Goal: Information Seeking & Learning: Understand process/instructions

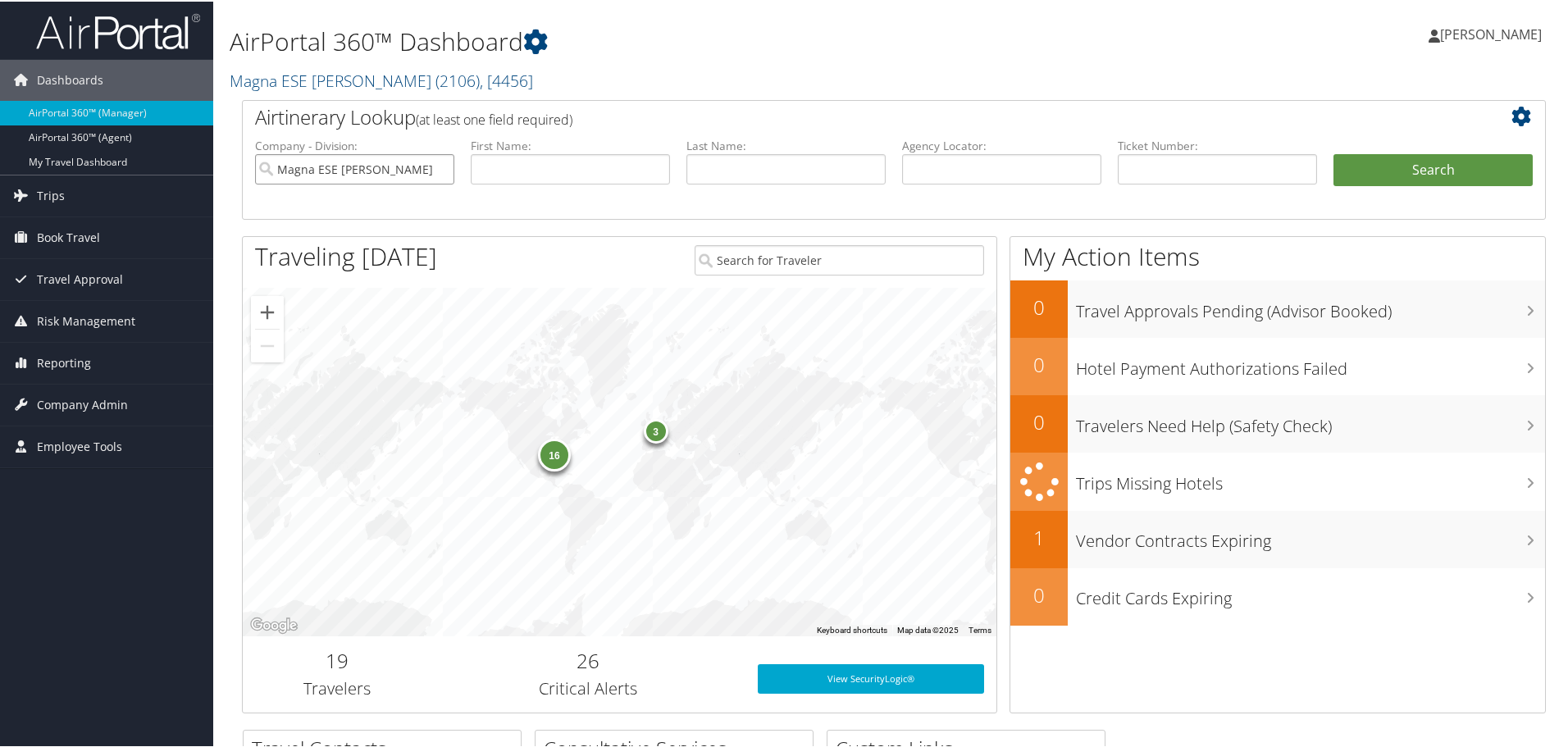
click at [442, 164] on input "Magna ESE [PERSON_NAME]" at bounding box center [355, 167] width 199 height 30
click at [354, 194] on div "Torch Technologies Inc. (301423)" at bounding box center [374, 198] width 231 height 16
type input "Torch Technologies Inc."
click at [1389, 173] on button "Search" at bounding box center [1434, 169] width 199 height 33
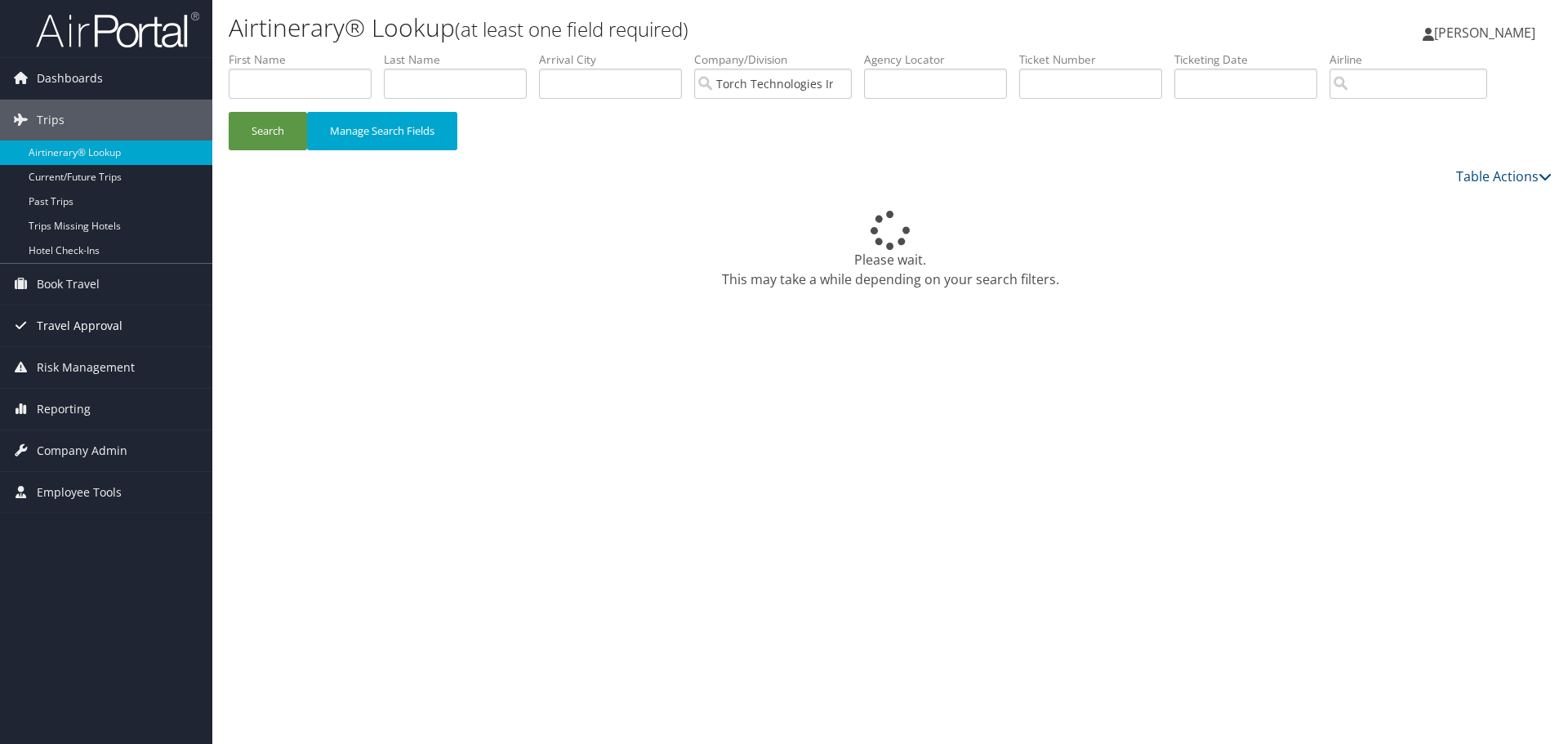
click at [59, 324] on span "Travel Approval" at bounding box center [79, 326] width 86 height 41
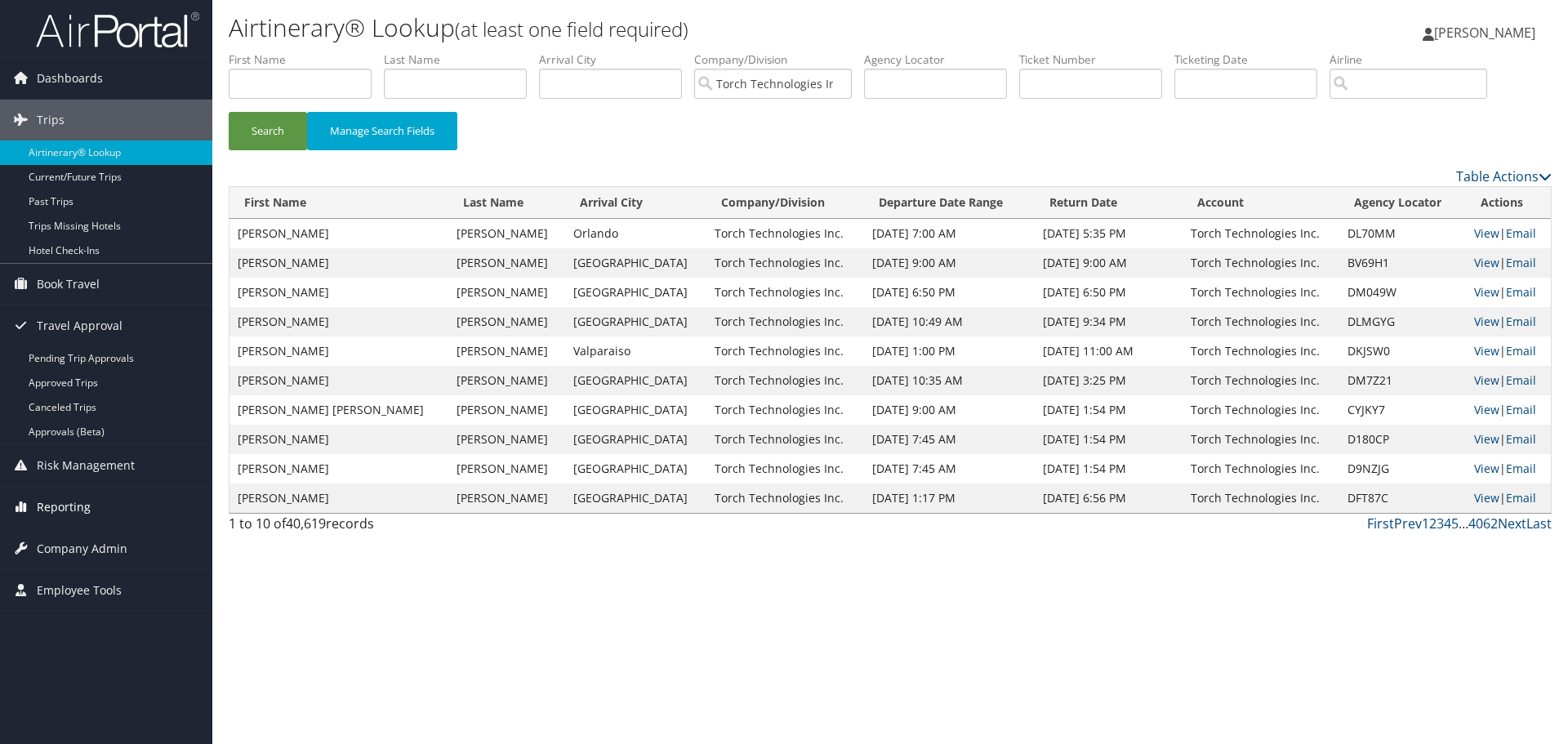
click at [49, 502] on span "Reporting" at bounding box center [63, 507] width 54 height 41
click at [66, 468] on span "Risk Management" at bounding box center [86, 465] width 98 height 41
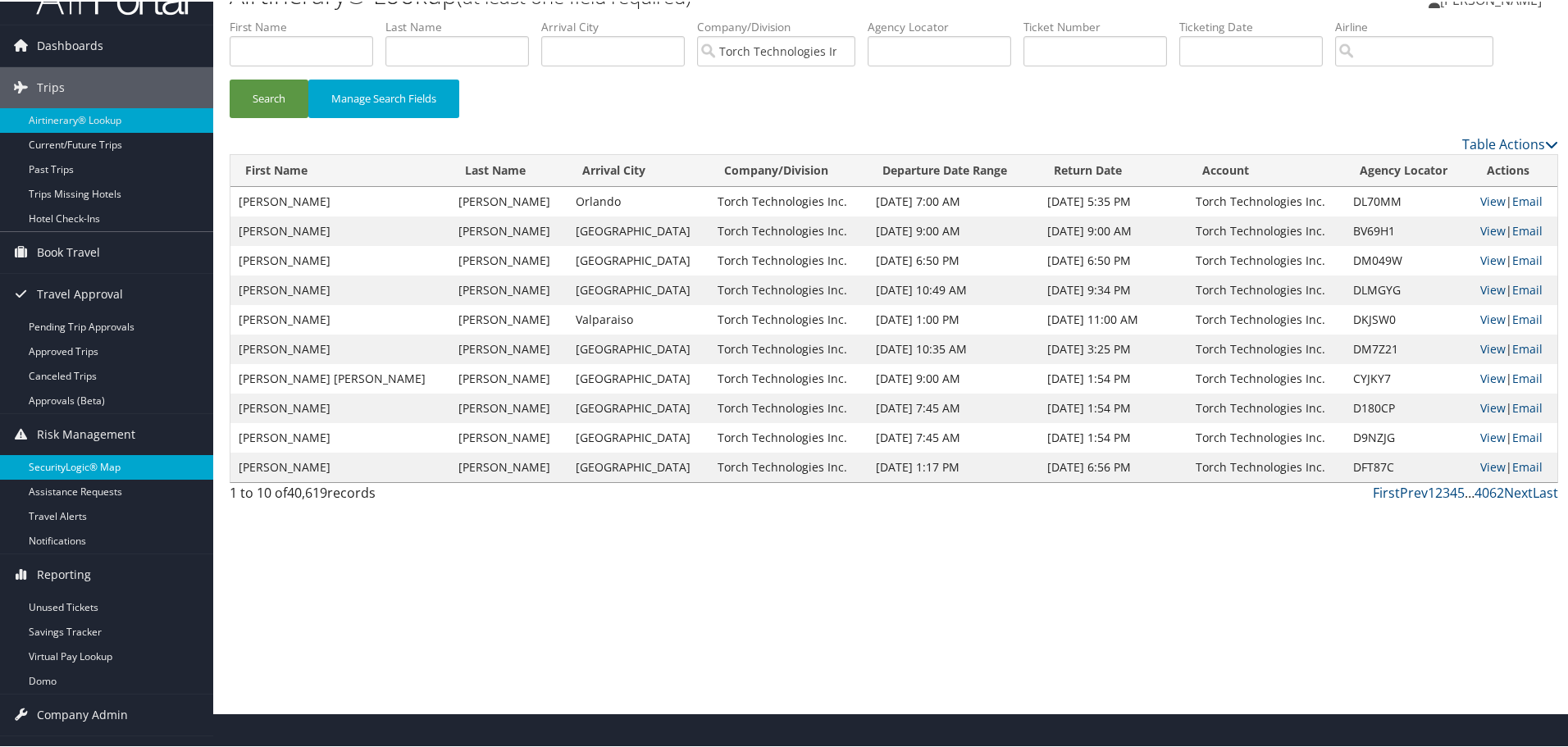
scroll to position [64, 0]
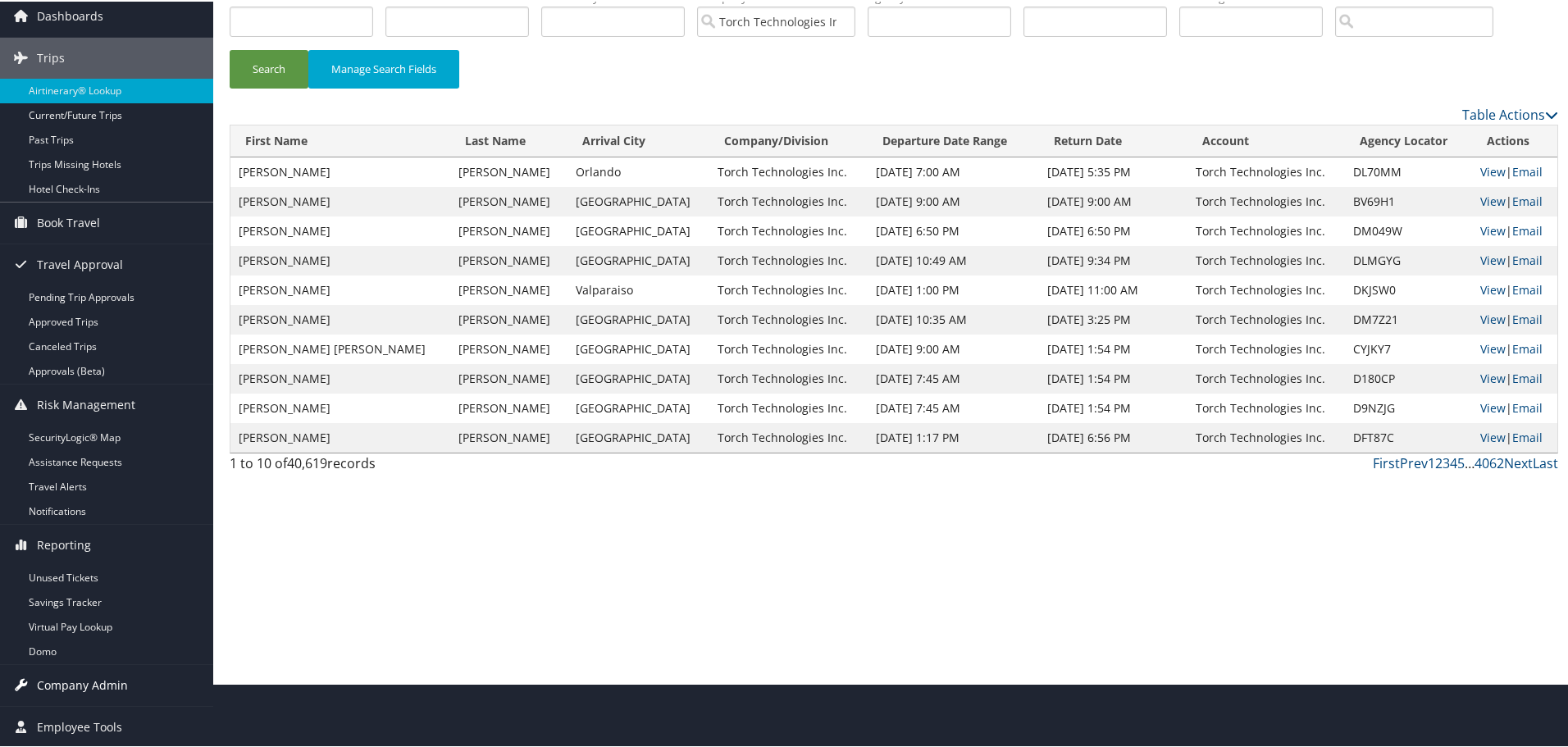
click at [80, 680] on span "Company Admin" at bounding box center [82, 684] width 91 height 41
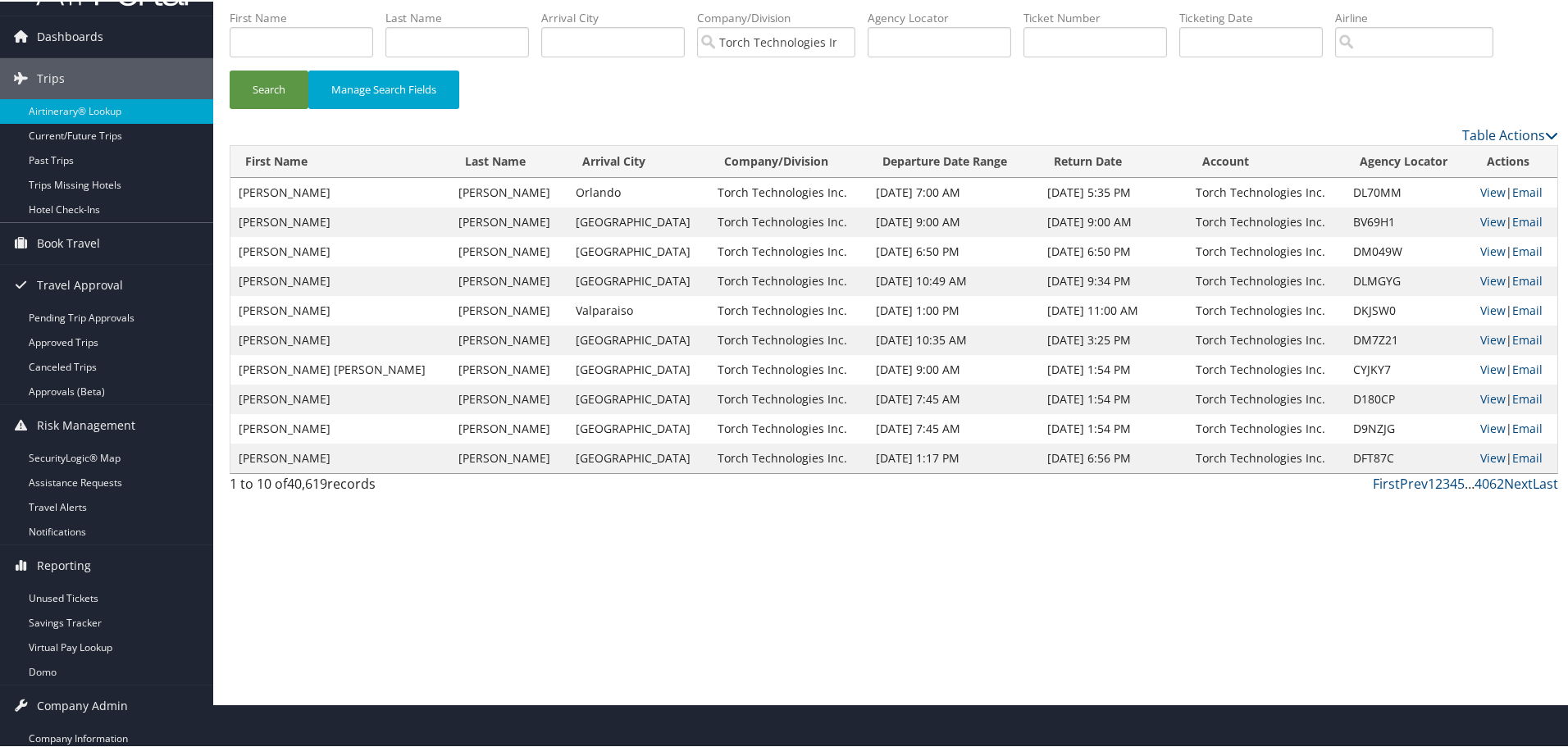
scroll to position [0, 0]
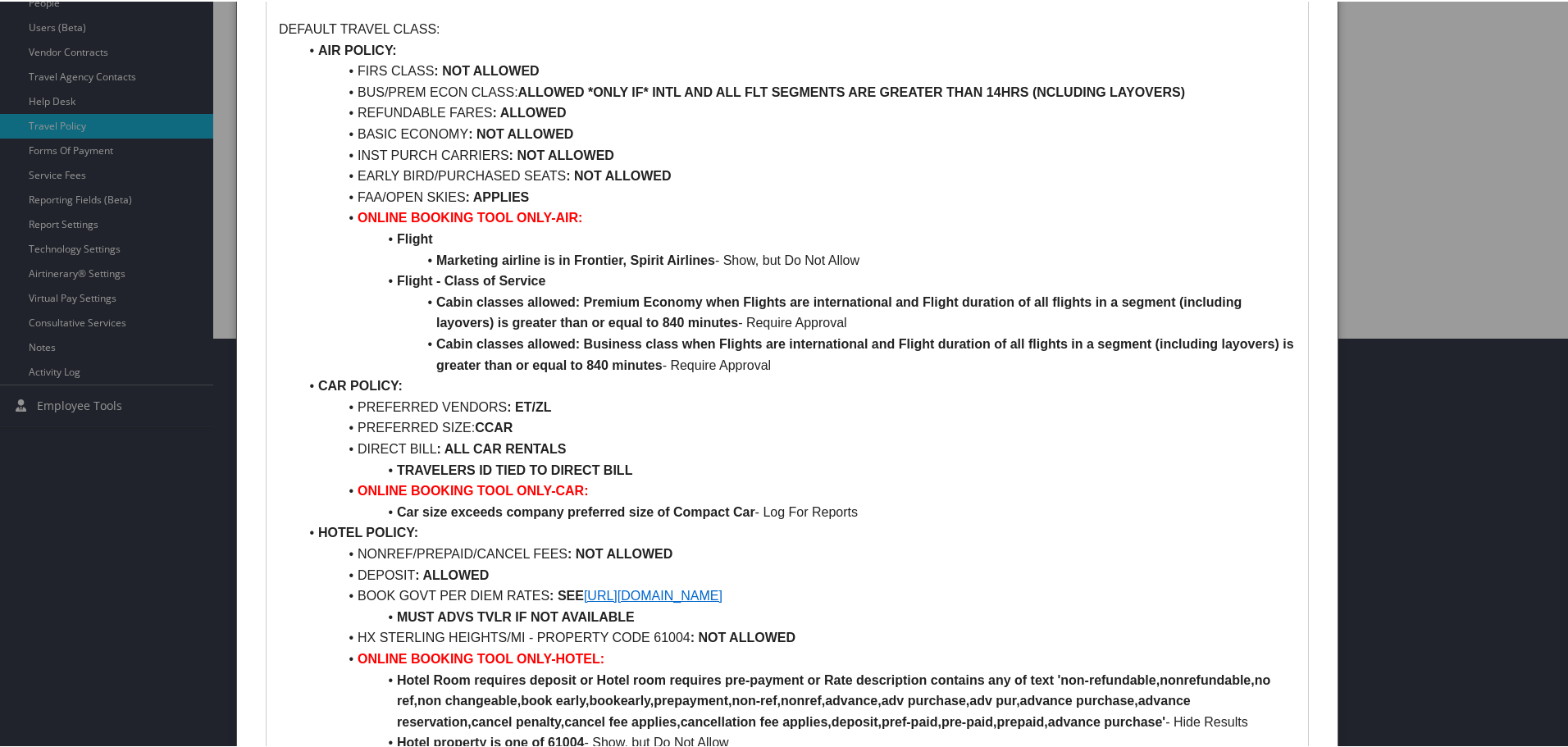
scroll to position [82, 0]
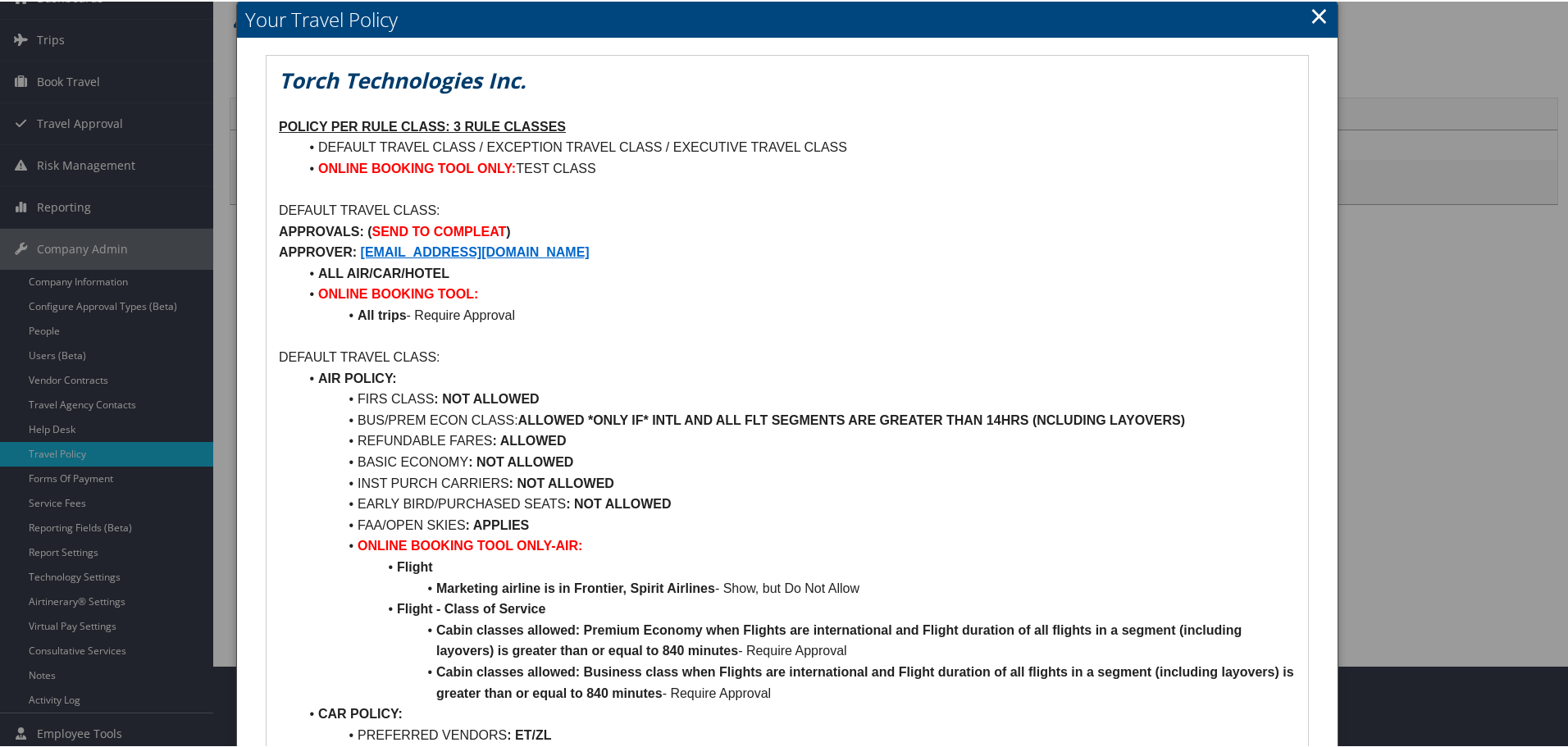
click at [59, 203] on div at bounding box center [787, 373] width 1575 height 747
drag, startPoint x: 1308, startPoint y: 12, endPoint x: 1298, endPoint y: 12, distance: 10.0
click at [1310, 12] on link "×" at bounding box center [1319, 14] width 19 height 33
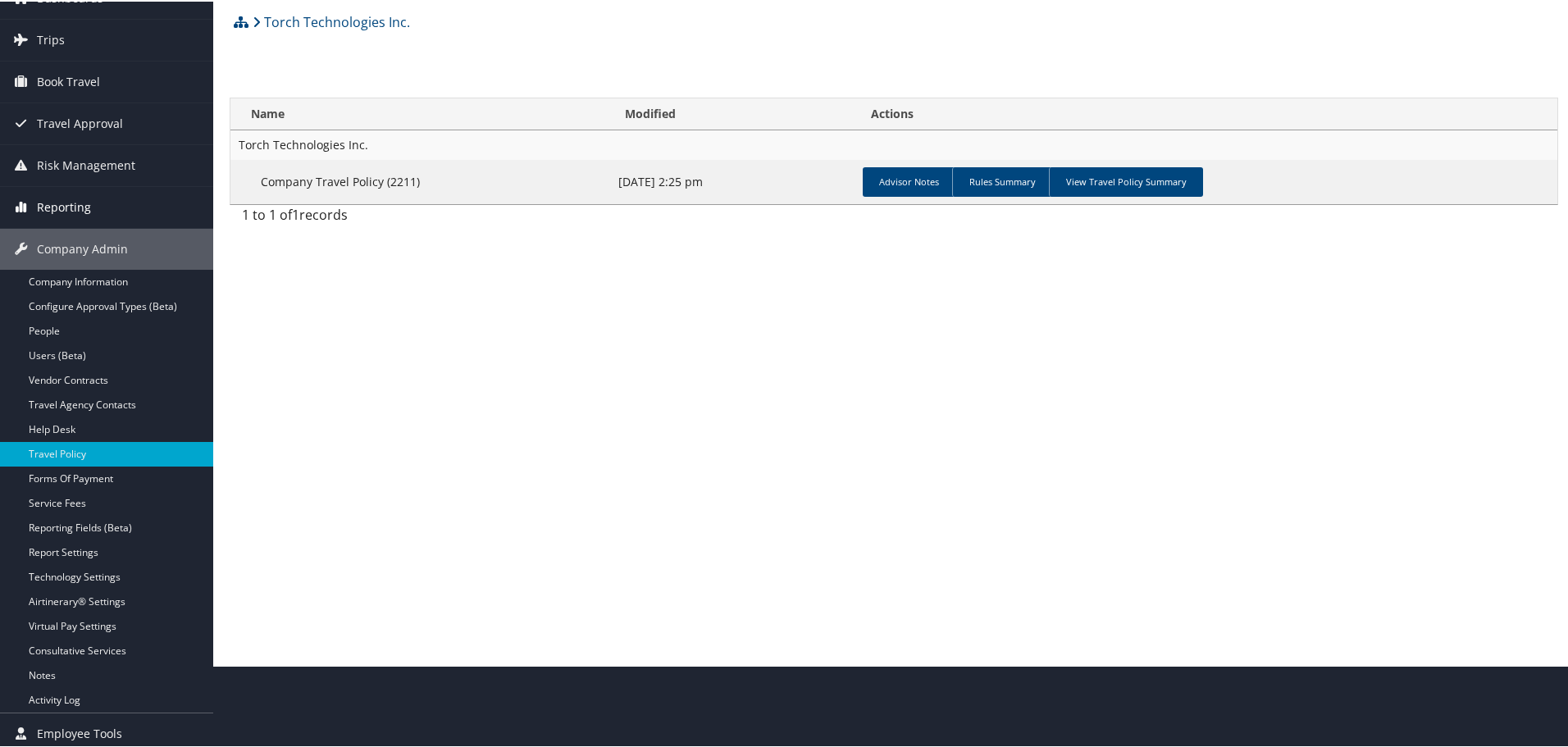
click at [80, 204] on span "Reporting" at bounding box center [63, 206] width 54 height 41
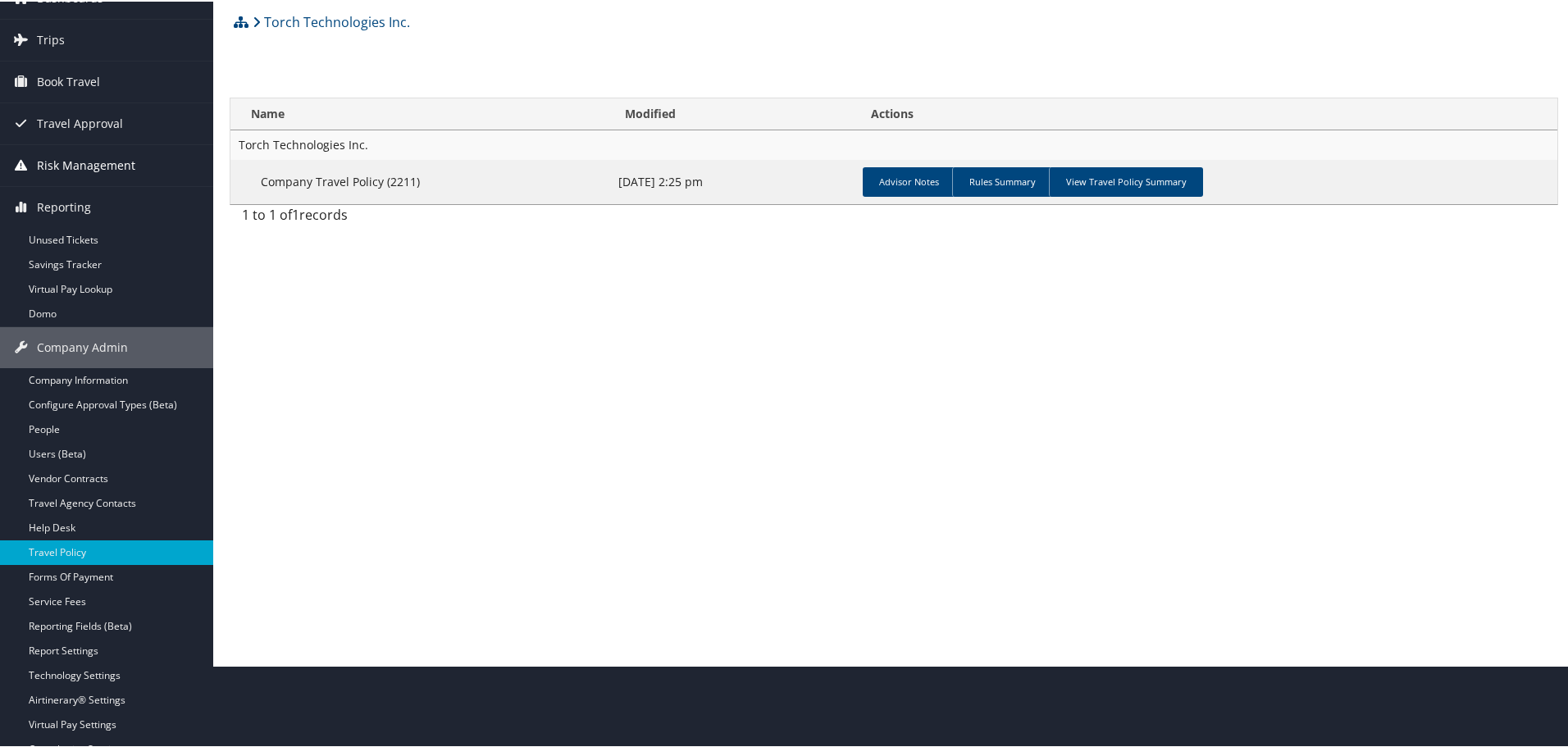
click at [68, 158] on span "Risk Management" at bounding box center [86, 164] width 99 height 41
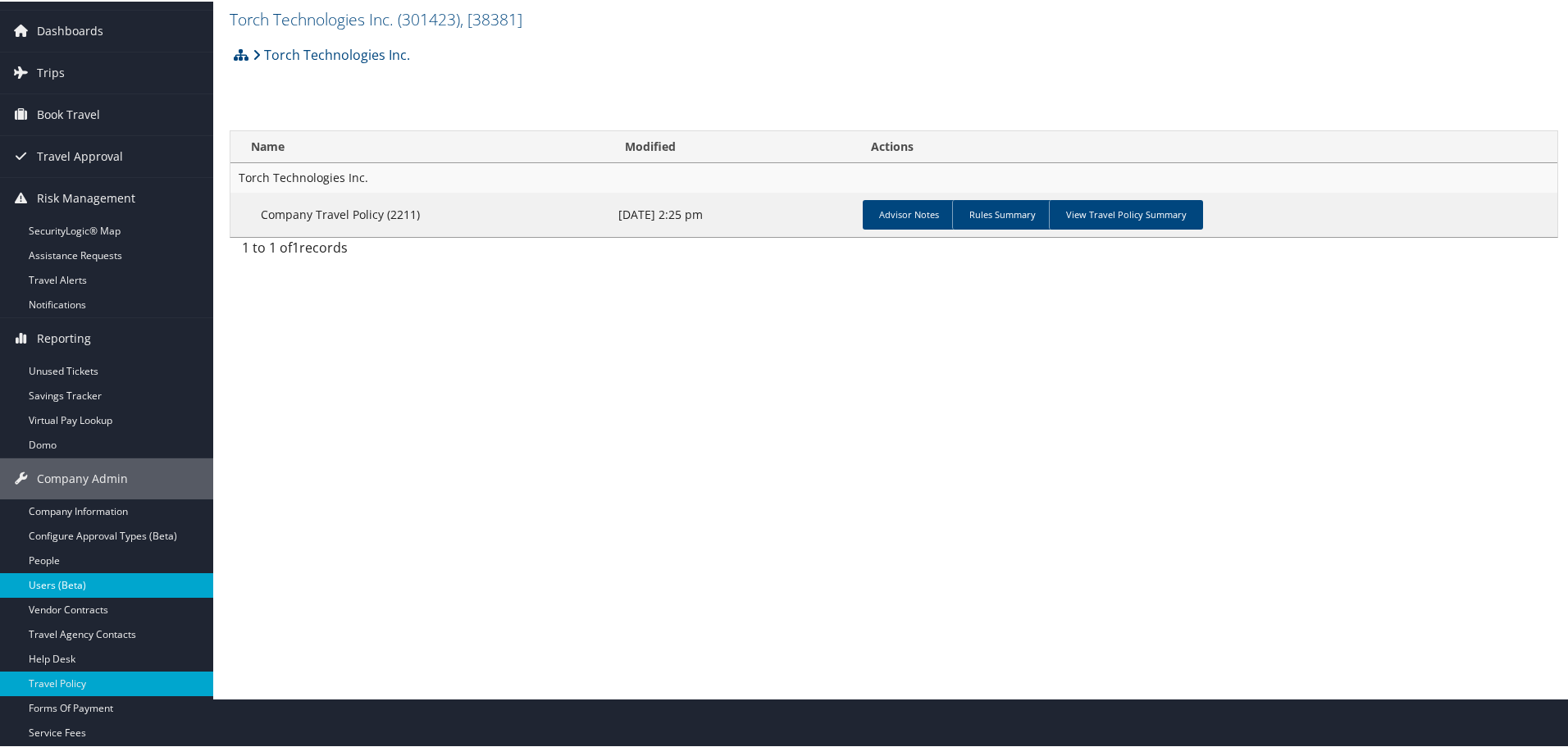
scroll to position [0, 0]
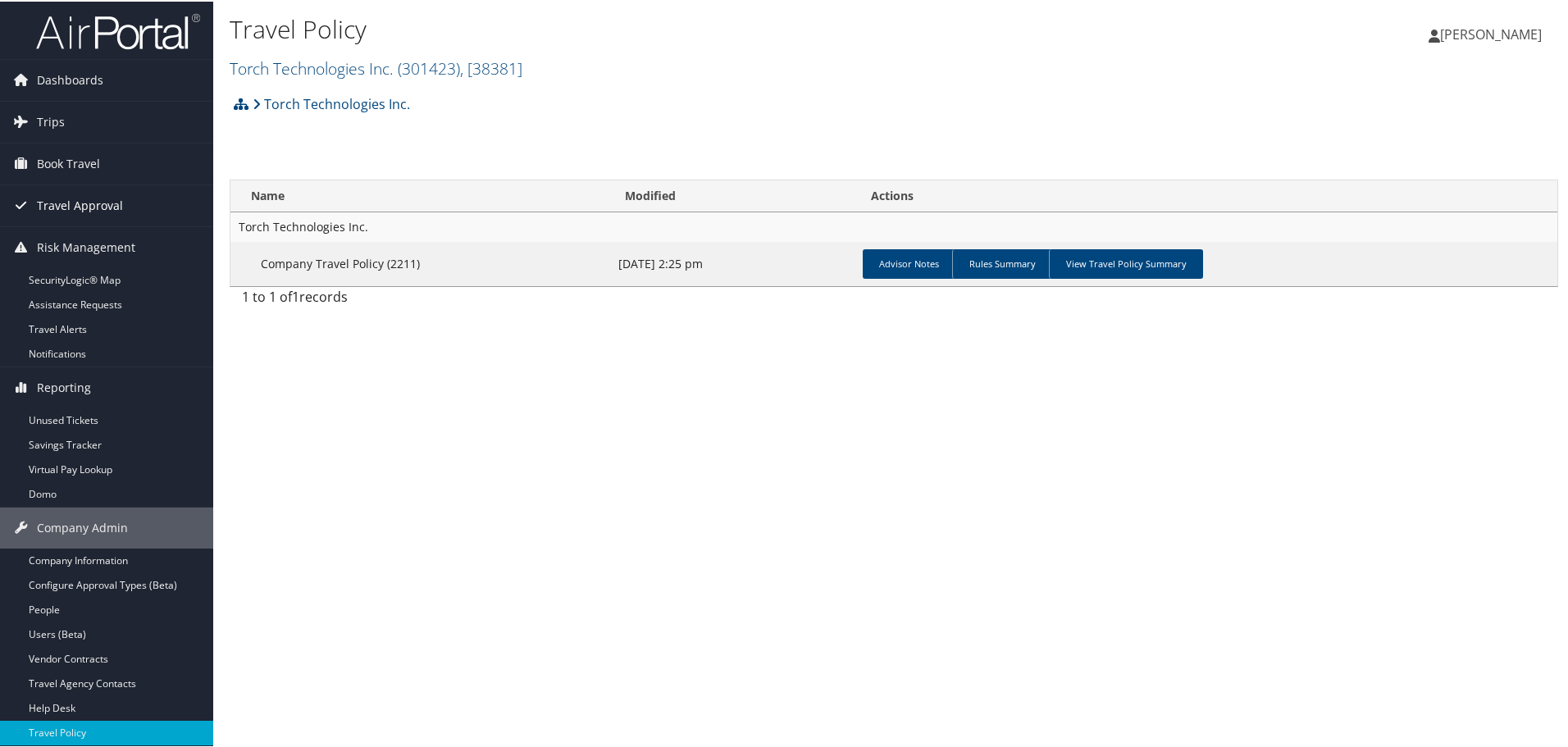
click at [75, 204] on span "Travel Approval" at bounding box center [80, 204] width 86 height 41
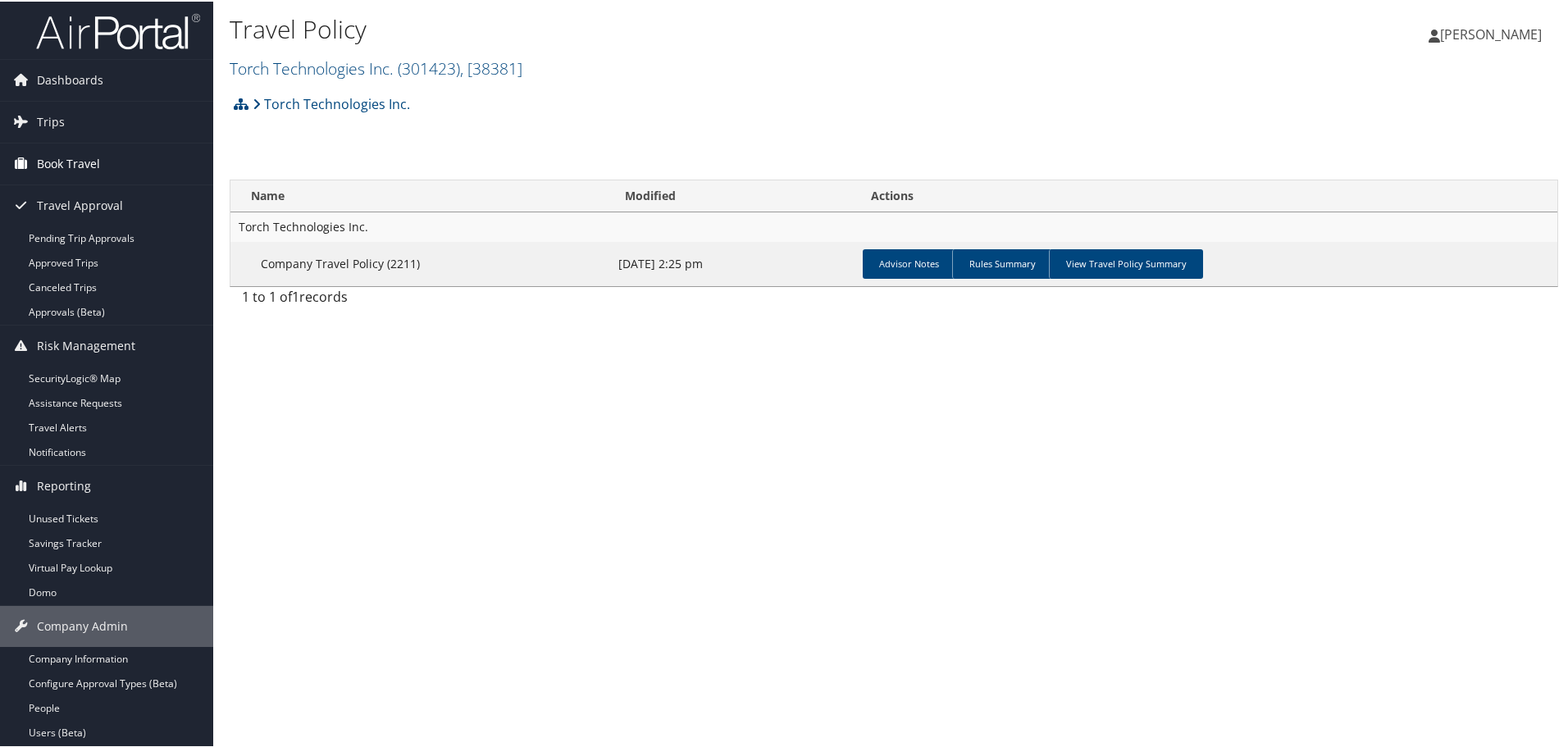
click at [61, 164] on span "Book Travel" at bounding box center [68, 162] width 63 height 41
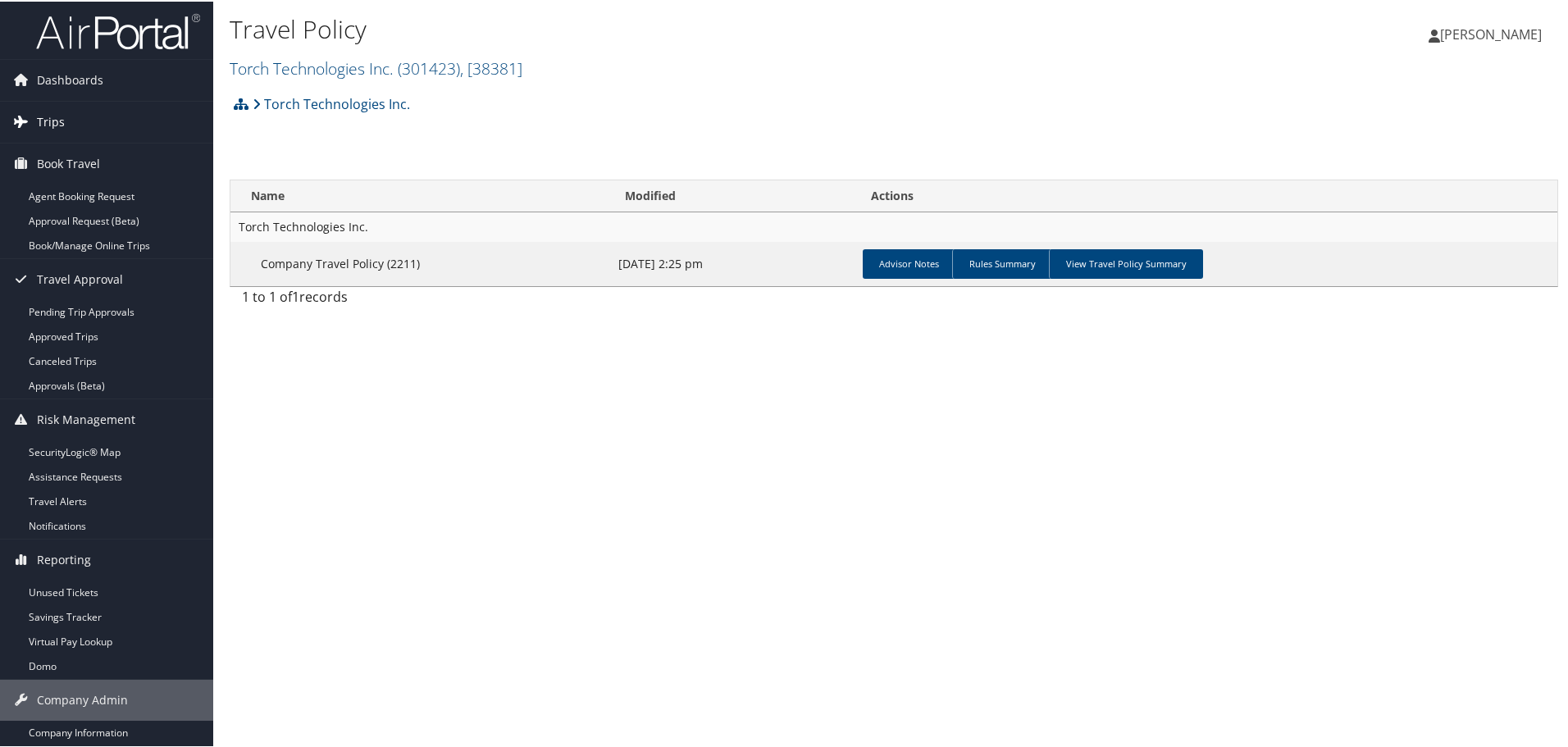
click at [52, 118] on span "Trips" at bounding box center [50, 120] width 28 height 41
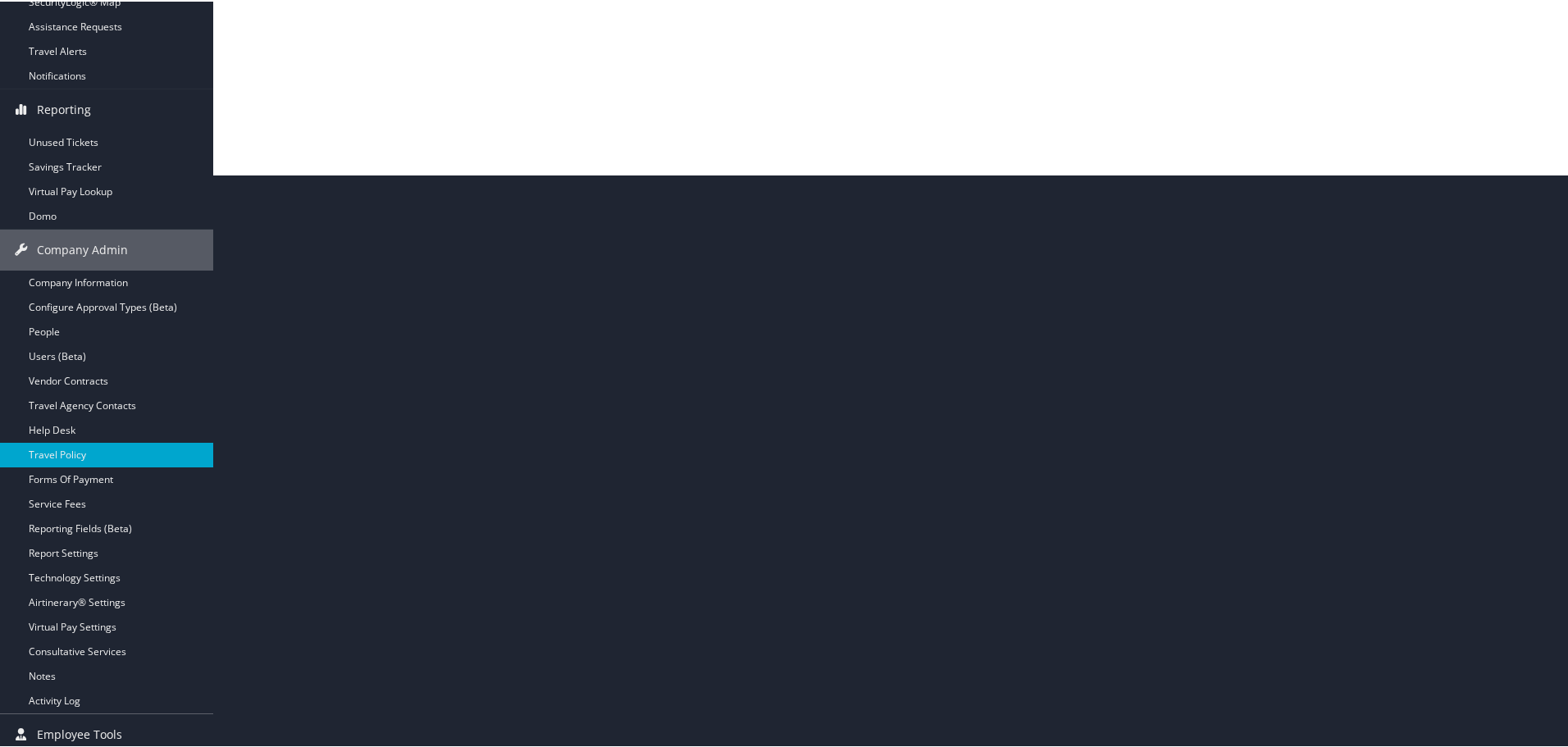
scroll to position [581, 0]
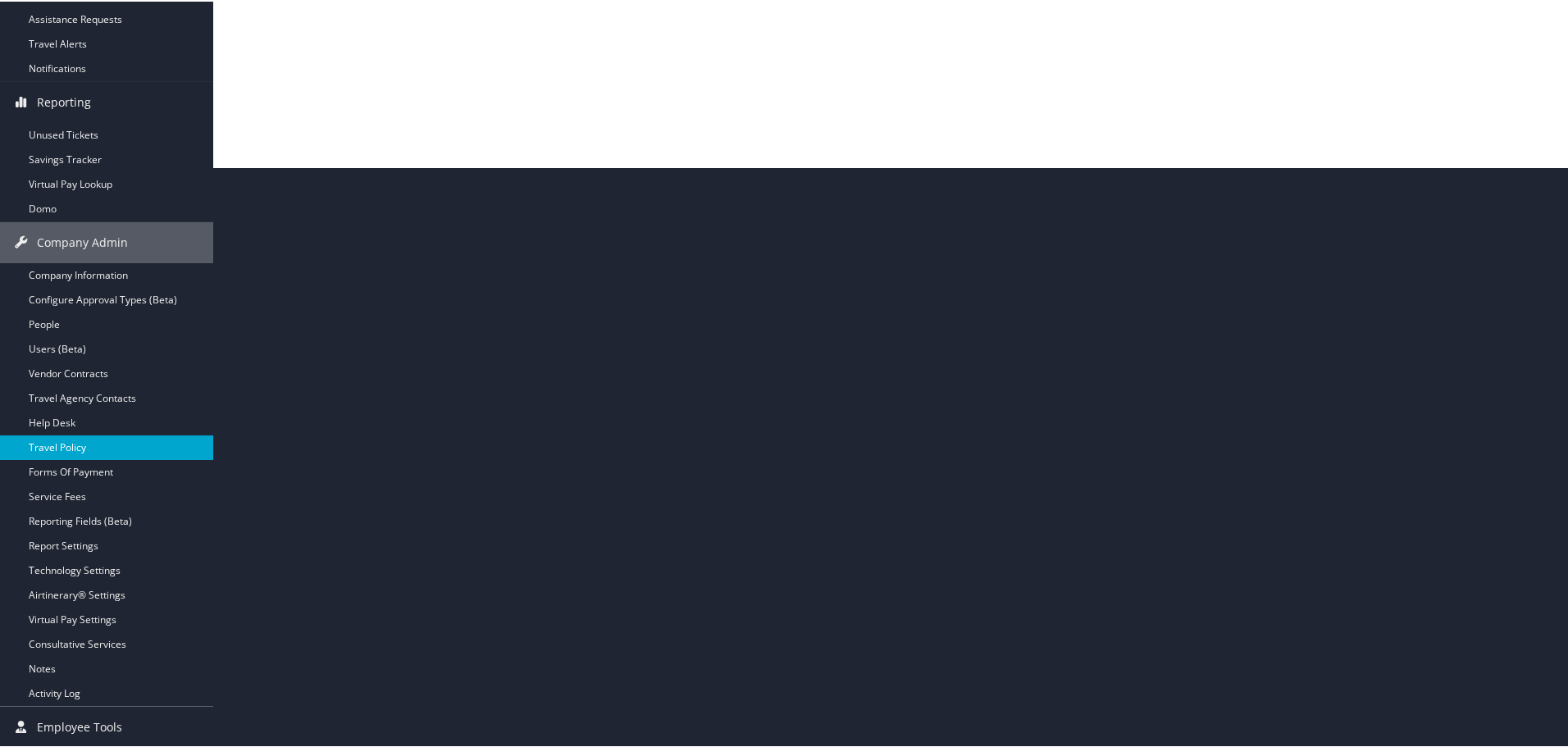
click at [59, 454] on link "Travel Policy" at bounding box center [106, 446] width 213 height 25
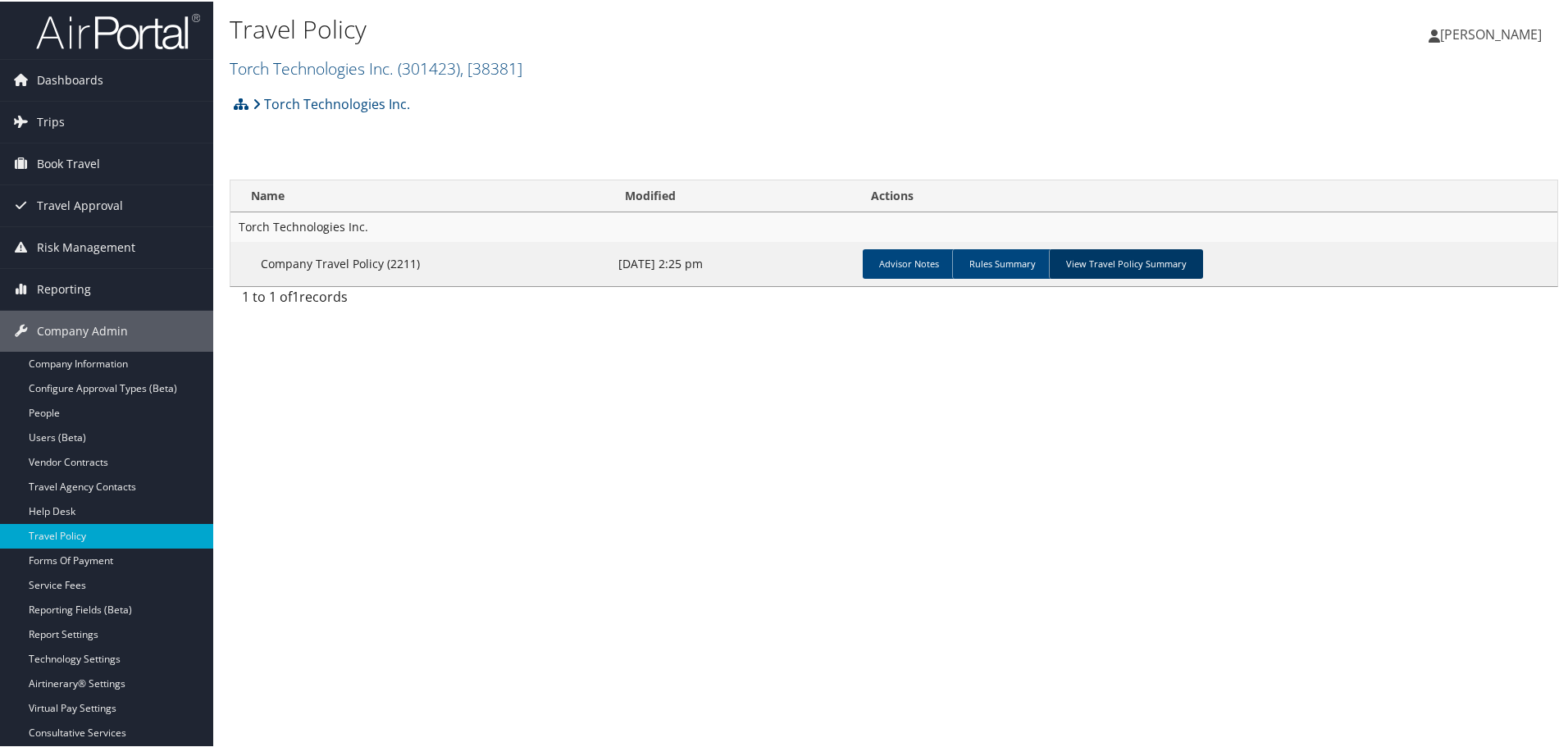
click at [1094, 259] on link "View Travel Policy Summary" at bounding box center [1125, 262] width 155 height 29
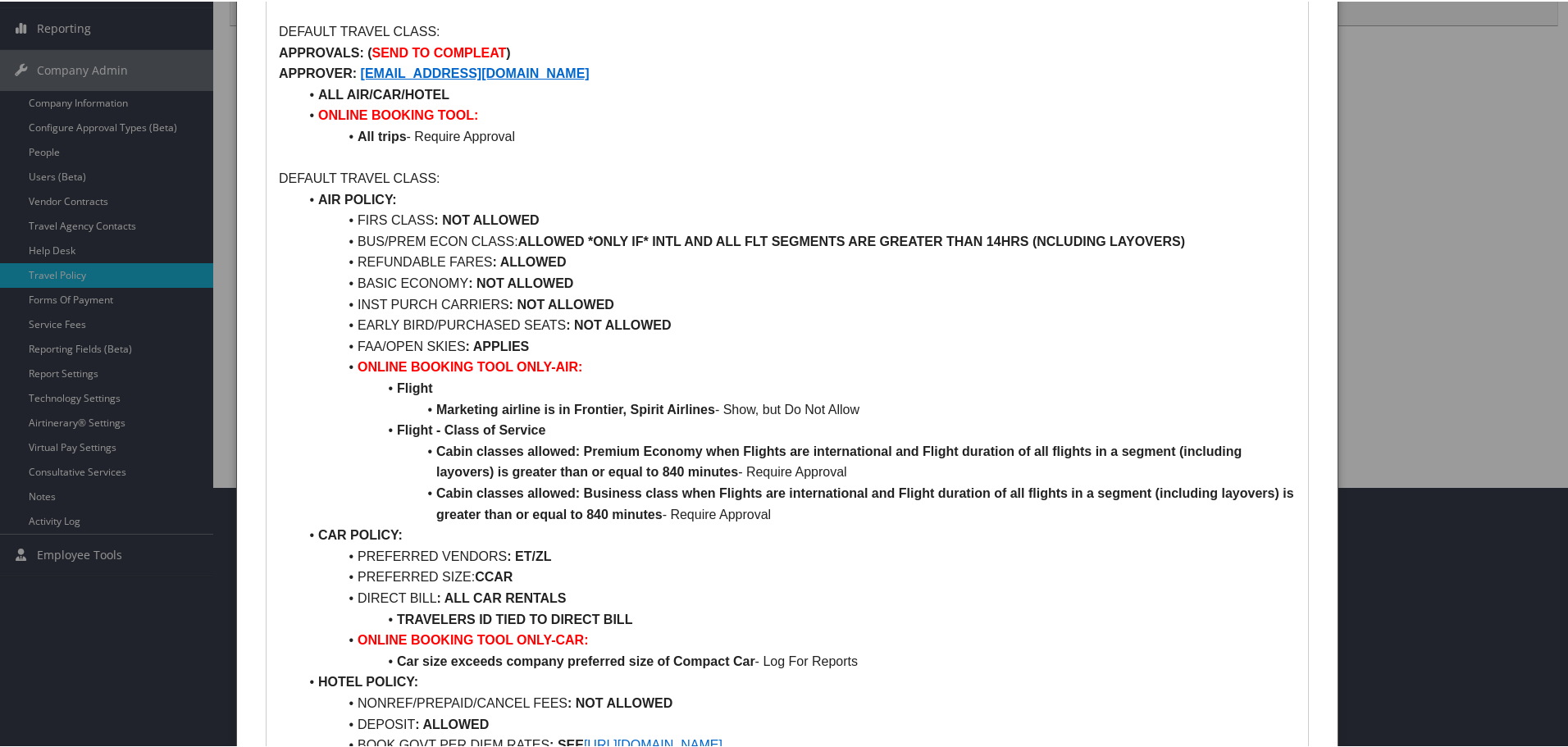
scroll to position [164, 0]
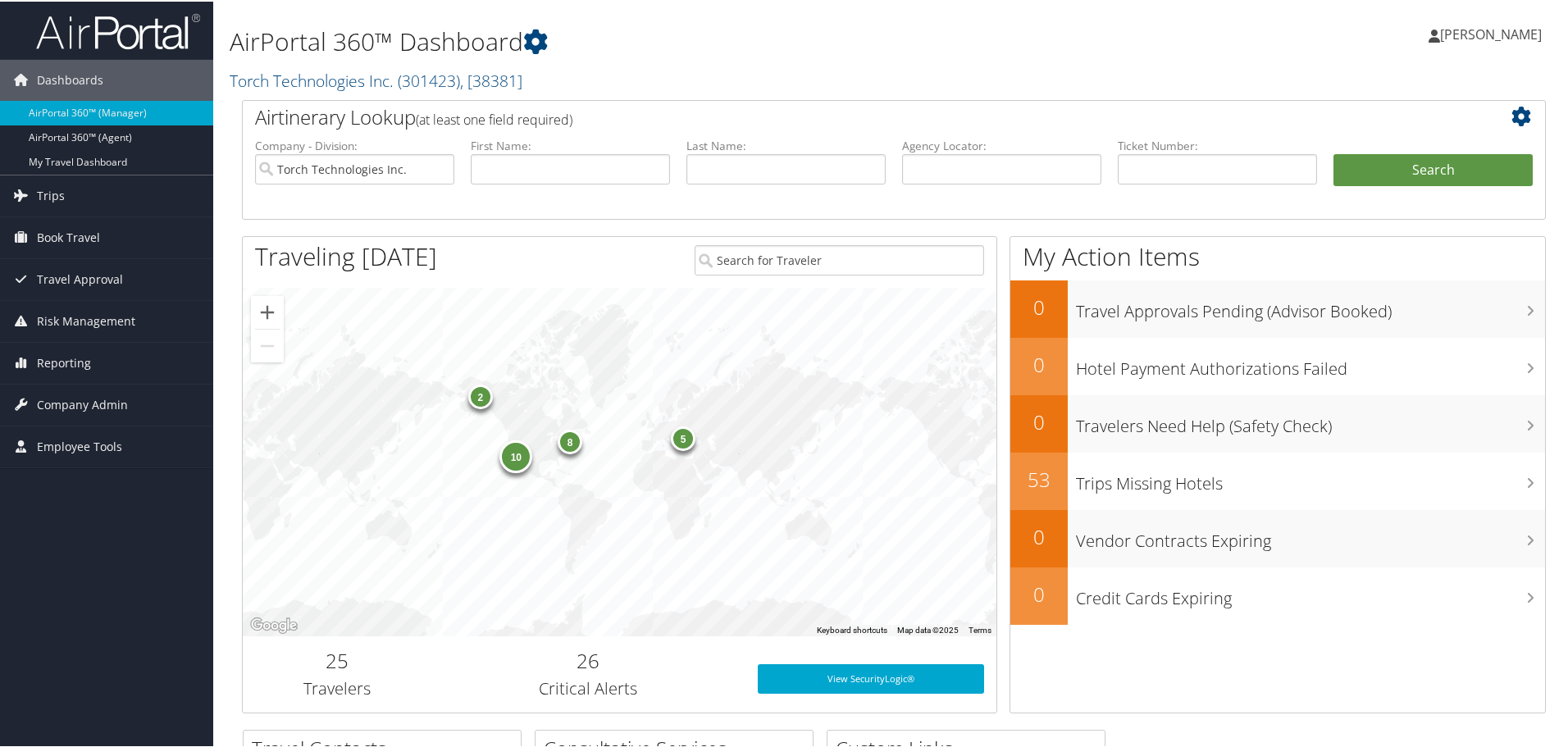
click at [229, 431] on div "AirPortal 360™ Dashboard Torch Technologies Inc. ( 301423 ) , [ 38381 ] Torch T…" at bounding box center [893, 534] width 1361 height 1069
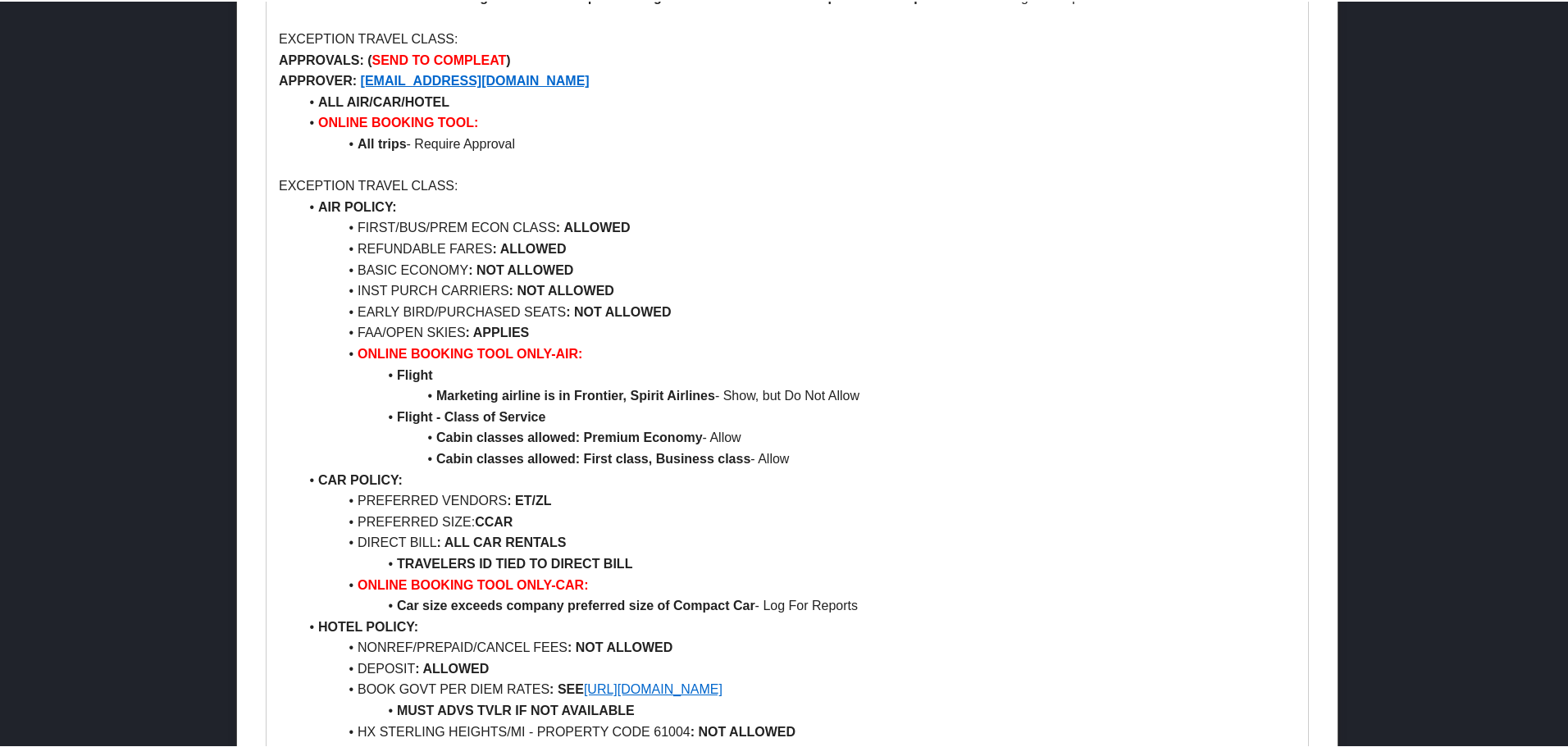
scroll to position [1312, 0]
